Goal: Transaction & Acquisition: Purchase product/service

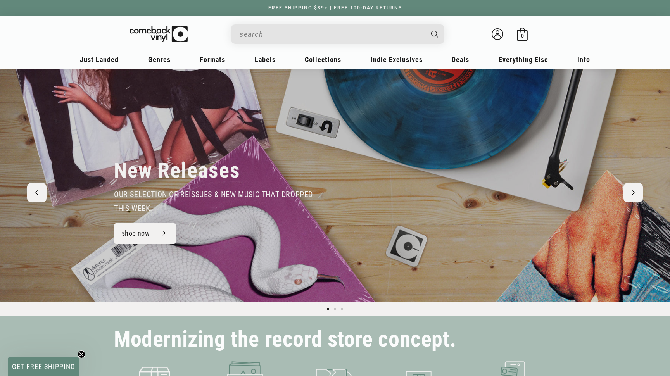
click at [260, 36] on input "When autocomplete results are available use up and down arrows to review and en…" at bounding box center [332, 34] width 184 height 16
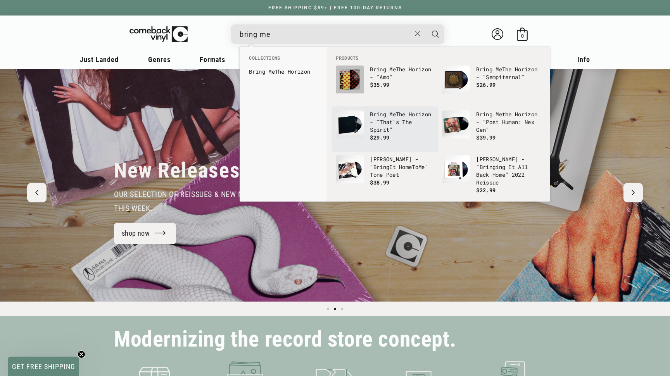
scroll to position [0, 670]
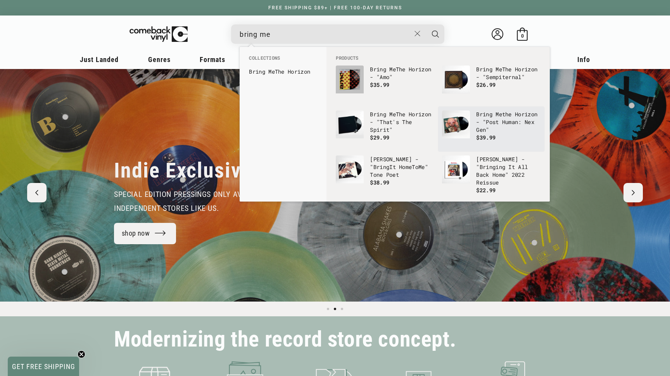
type input "bring me"
click at [488, 119] on p "Bring Me the Horizon - "Post Human: Nex Gen"" at bounding box center [508, 121] width 64 height 23
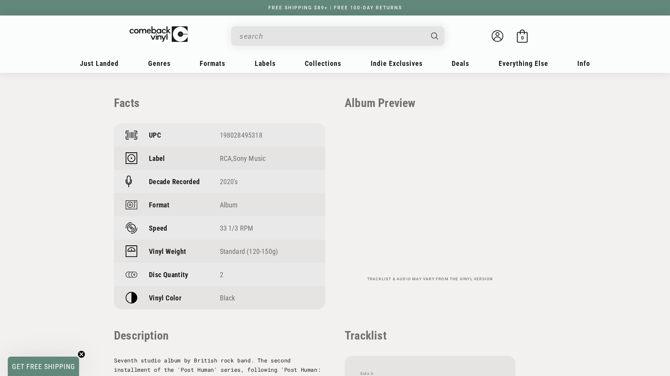
scroll to position [540, 0]
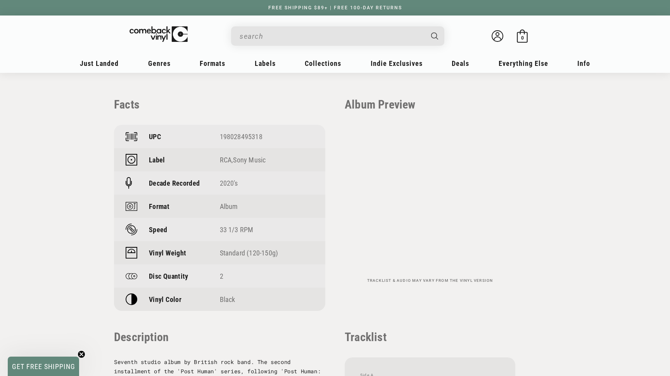
click at [243, 137] on div "198028495318" at bounding box center [267, 137] width 94 height 8
copy div "198028495318"
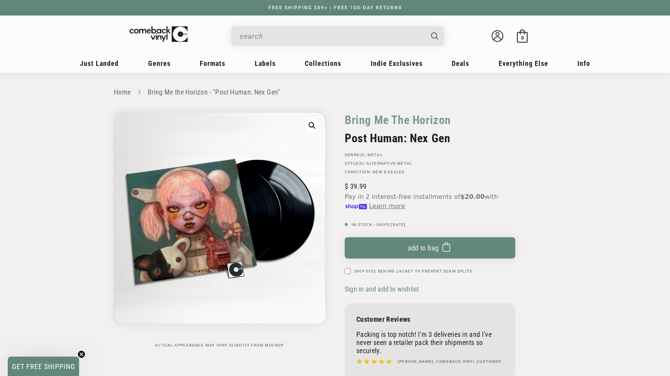
scroll to position [0, 0]
click at [597, 69] on header "My account Just Landed Just Landed New Releases Genres" at bounding box center [335, 44] width 558 height 57
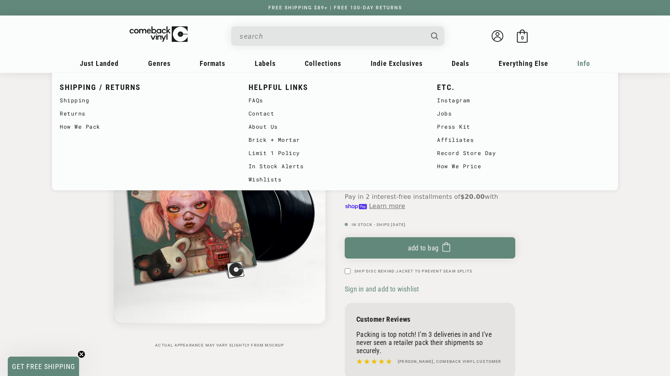
click at [585, 63] on span "Info" at bounding box center [583, 63] width 13 height 8
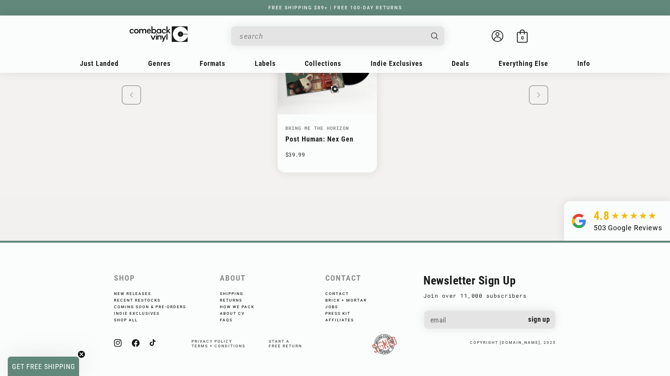
scroll to position [1494, 0]
click at [114, 342] on div "Shop New Releases Recent Restocks Coming Soon & Pre-Orders Indie Exclusives Sho…" at bounding box center [335, 325] width 481 height 103
click at [118, 341] on icon at bounding box center [118, 344] width 8 height 8
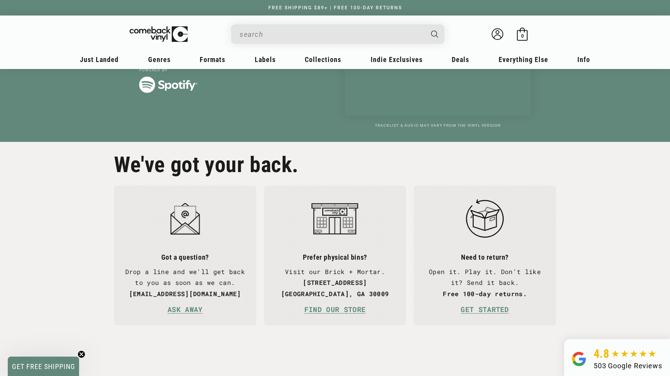
scroll to position [0, 670]
click at [361, 305] on link "FIND OUR STORE" at bounding box center [334, 309] width 61 height 8
